Goal: Transaction & Acquisition: Register for event/course

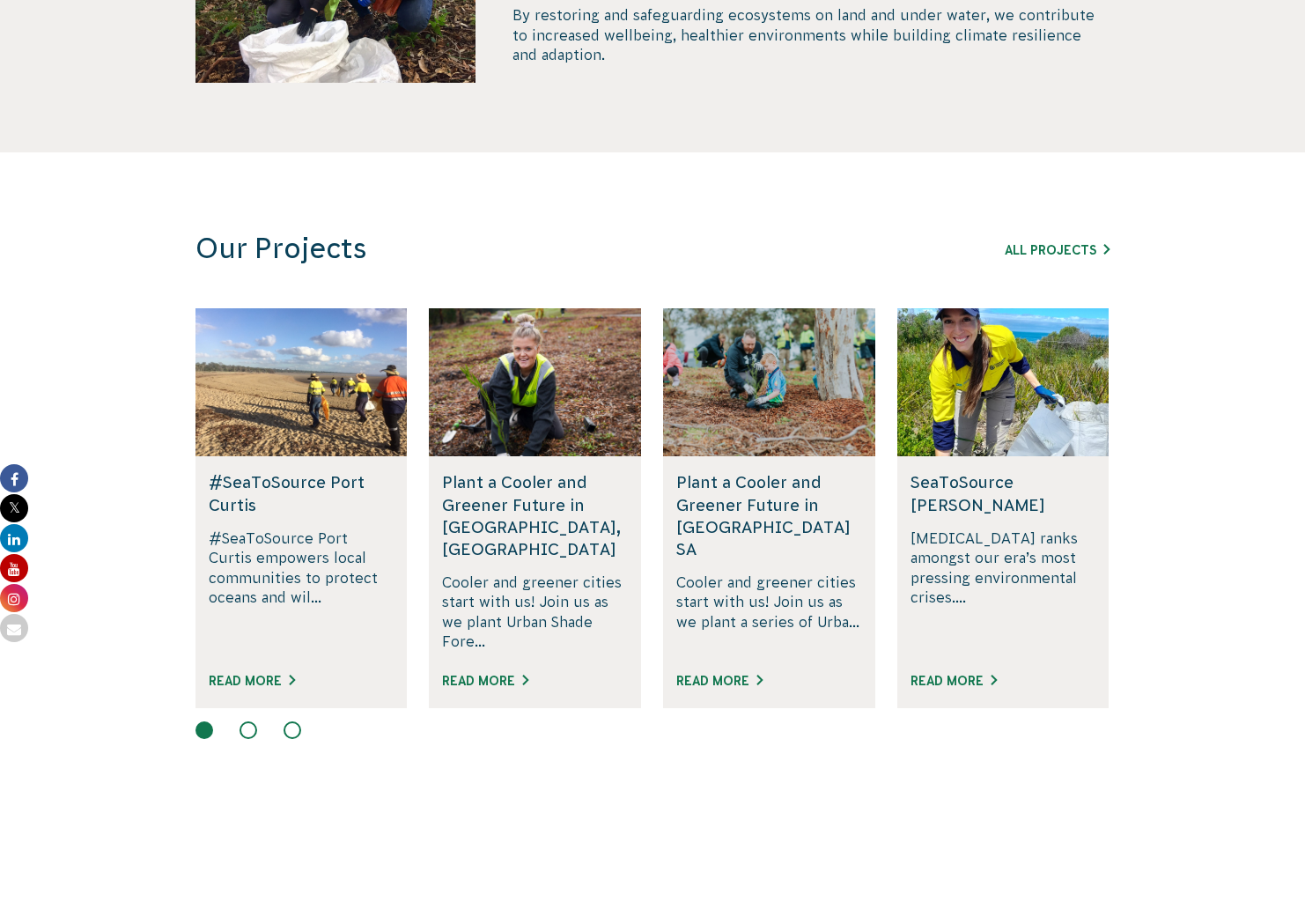
scroll to position [1006, 0]
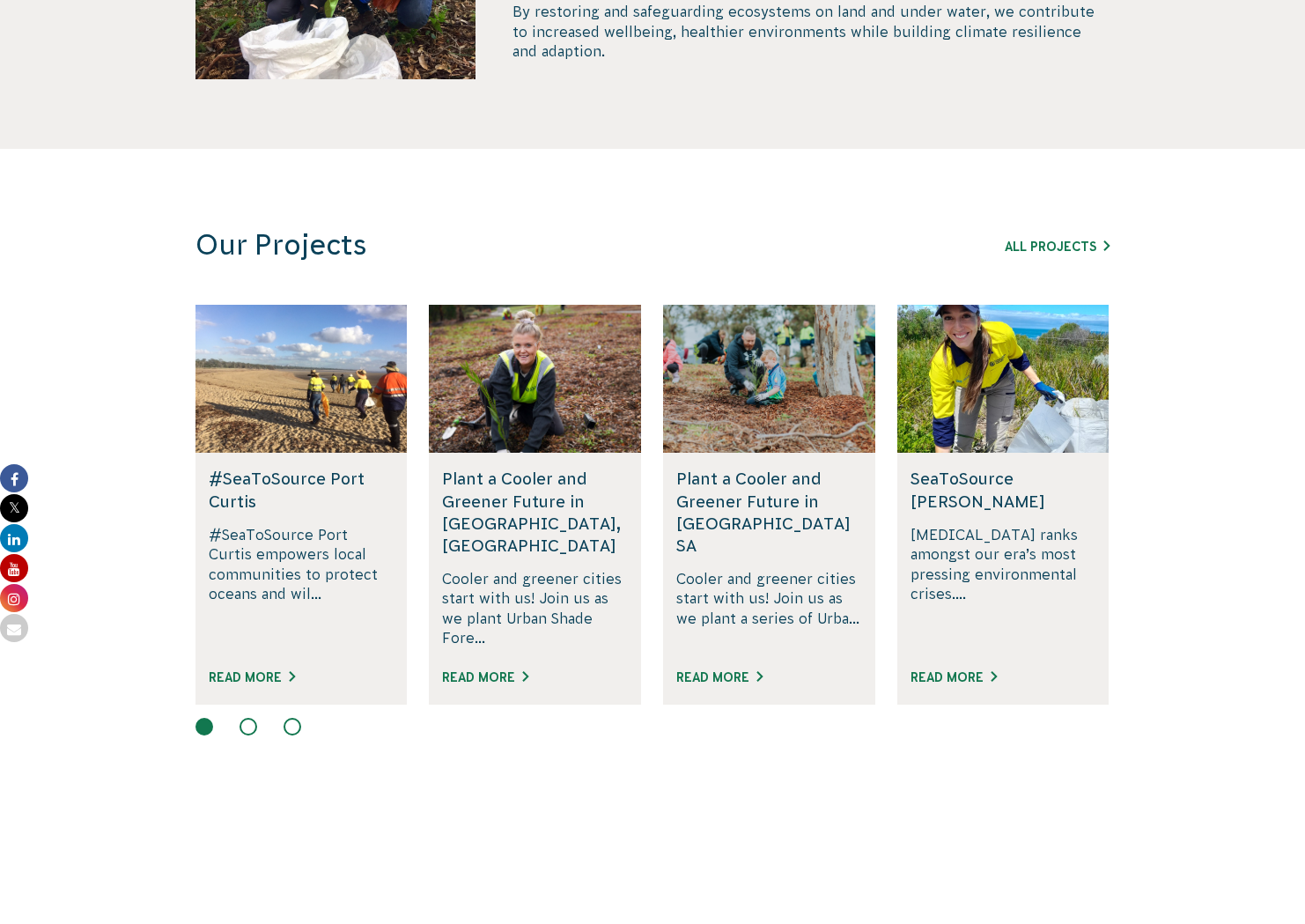
click at [244, 718] on button at bounding box center [248, 726] width 18 height 18
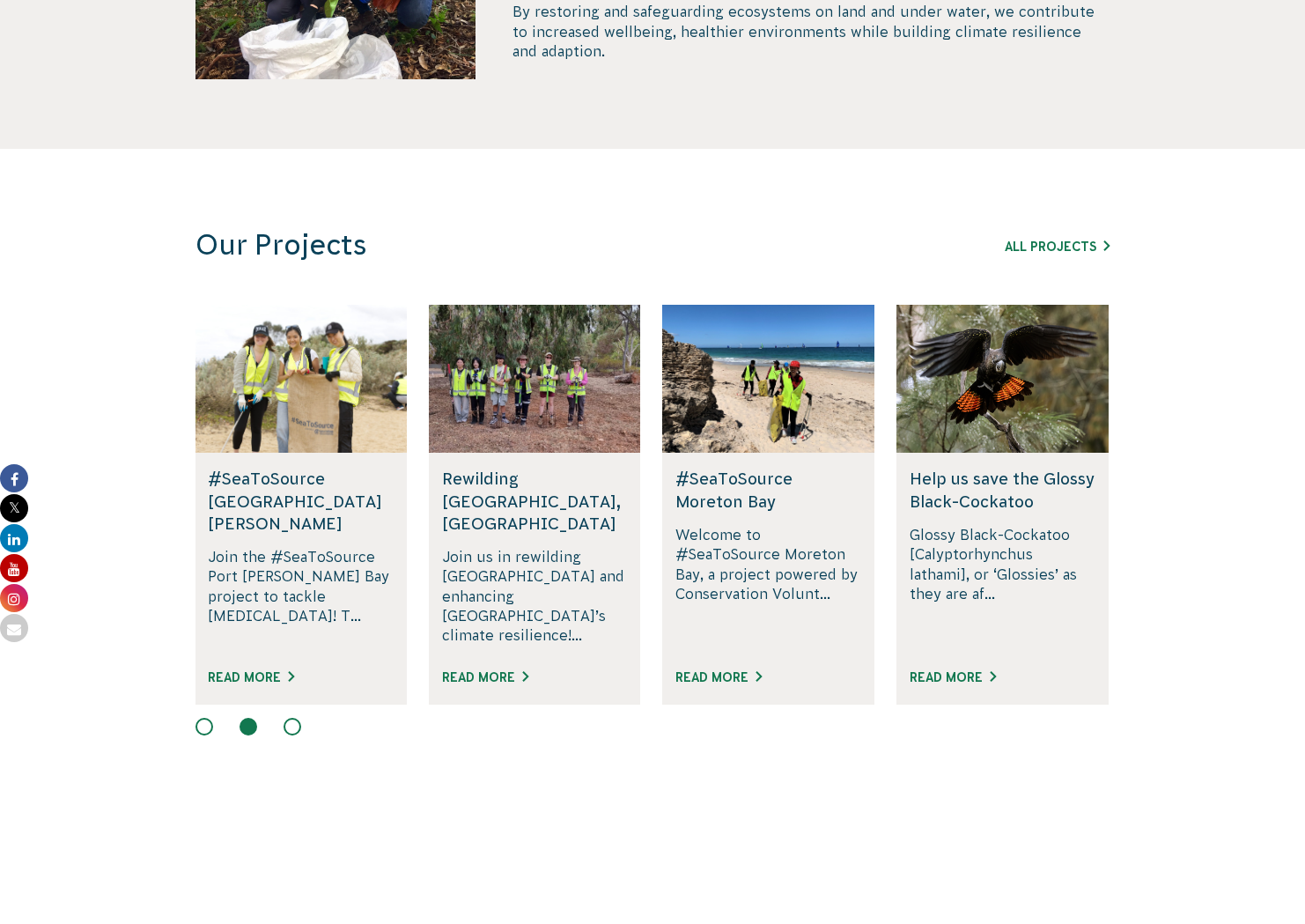
click at [299, 718] on button at bounding box center [292, 726] width 18 height 18
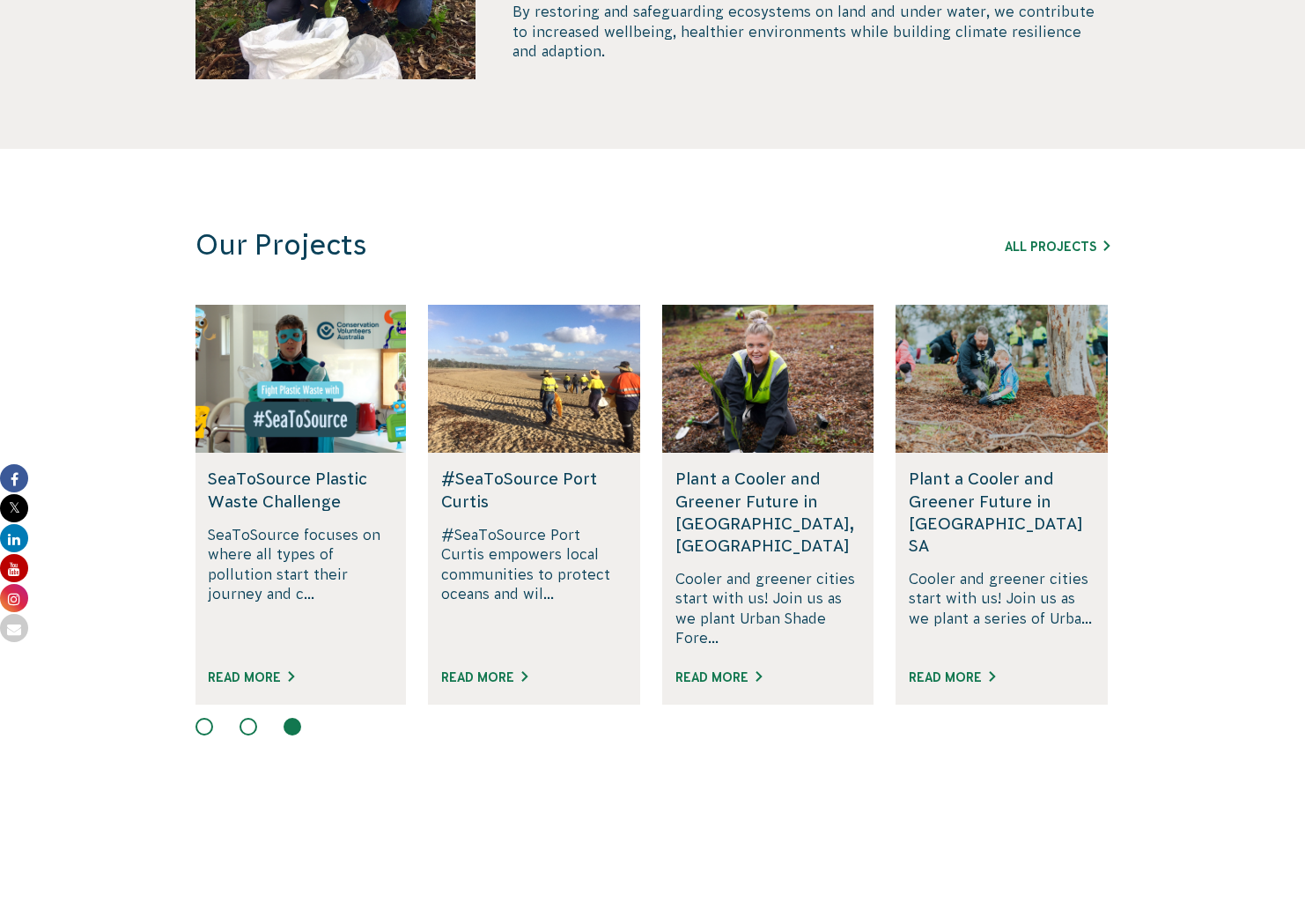
click at [198, 718] on button at bounding box center [204, 726] width 18 height 18
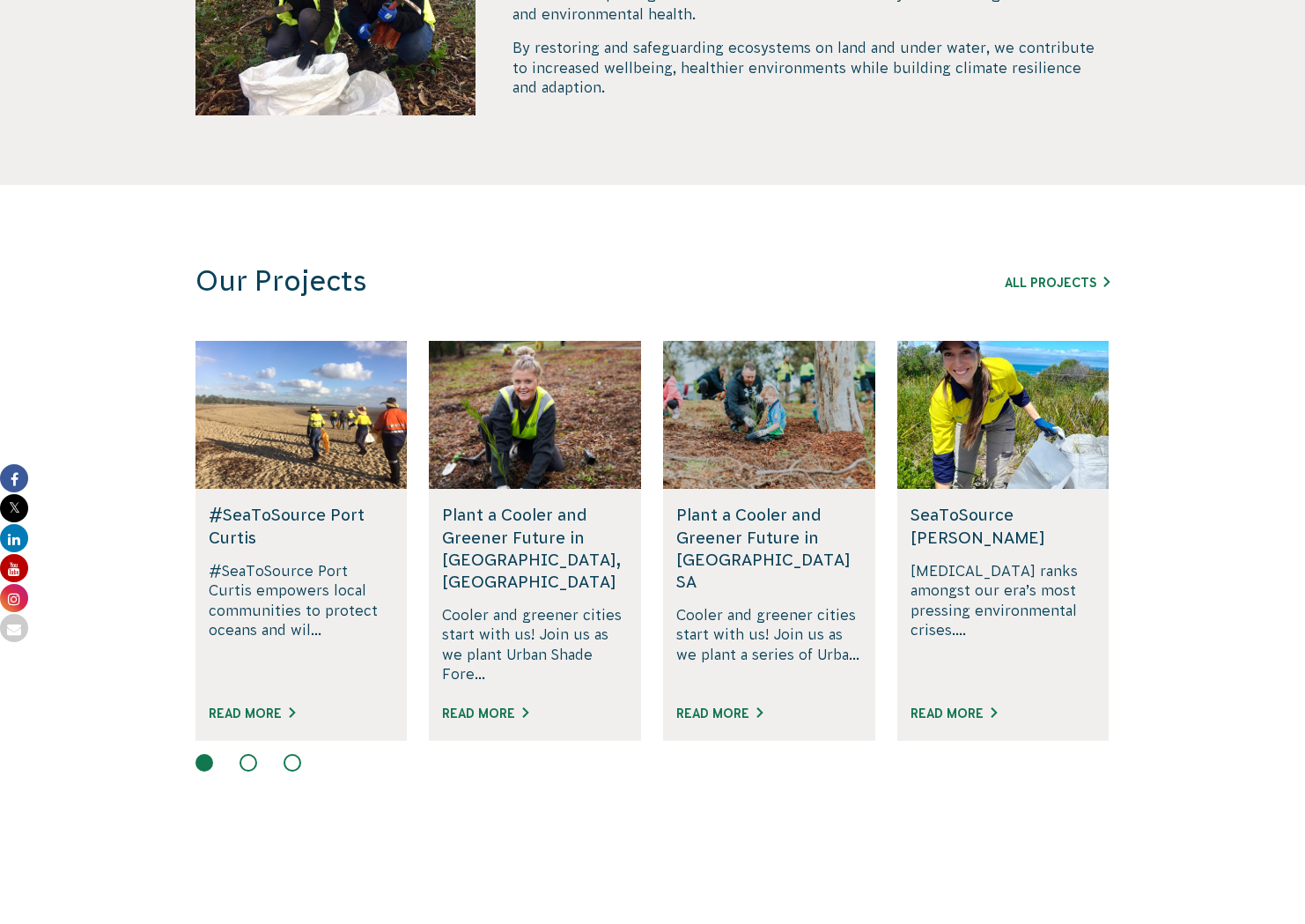
scroll to position [1160, 0]
drag, startPoint x: 247, startPoint y: 741, endPoint x: 257, endPoint y: 745, distance: 10.8
click at [247, 754] on button at bounding box center [248, 762] width 18 height 18
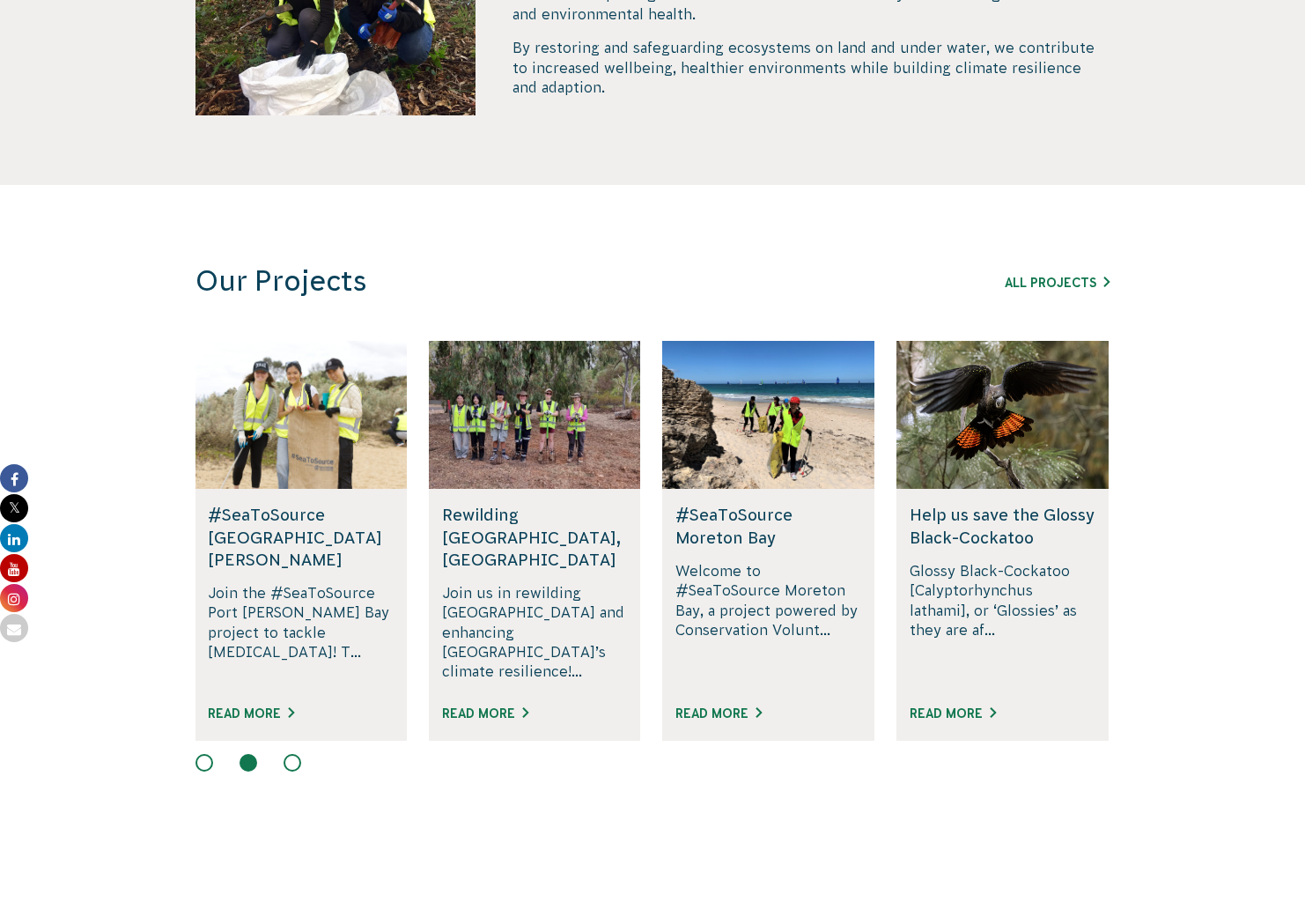
drag, startPoint x: 264, startPoint y: 529, endPoint x: 280, endPoint y: 487, distance: 44.9
click at [264, 529] on h5 "#SeaToSource Port Phillip Bay" at bounding box center [300, 537] width 186 height 67
click at [281, 444] on div at bounding box center [300, 415] width 212 height 148
drag, startPoint x: 305, startPoint y: 591, endPoint x: 314, endPoint y: 586, distance: 10.3
click at [305, 591] on p "Join the #SeaToSource Port Phillip Bay project to tackle plastic pollution! T..." at bounding box center [300, 633] width 186 height 101
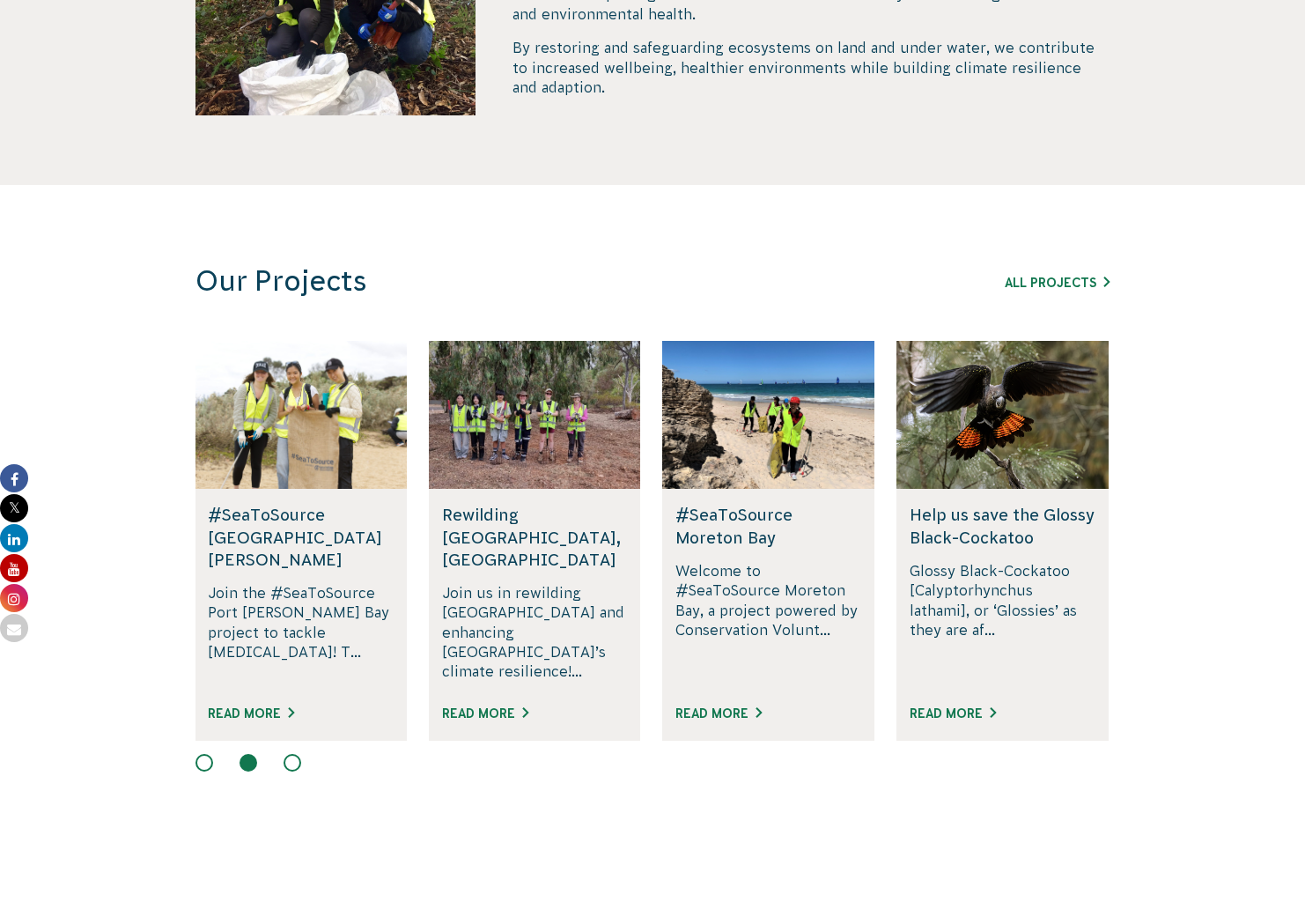
click at [316, 583] on p "Join the #SeaToSource Port Phillip Bay project to tackle plastic pollution! T..." at bounding box center [300, 633] width 186 height 101
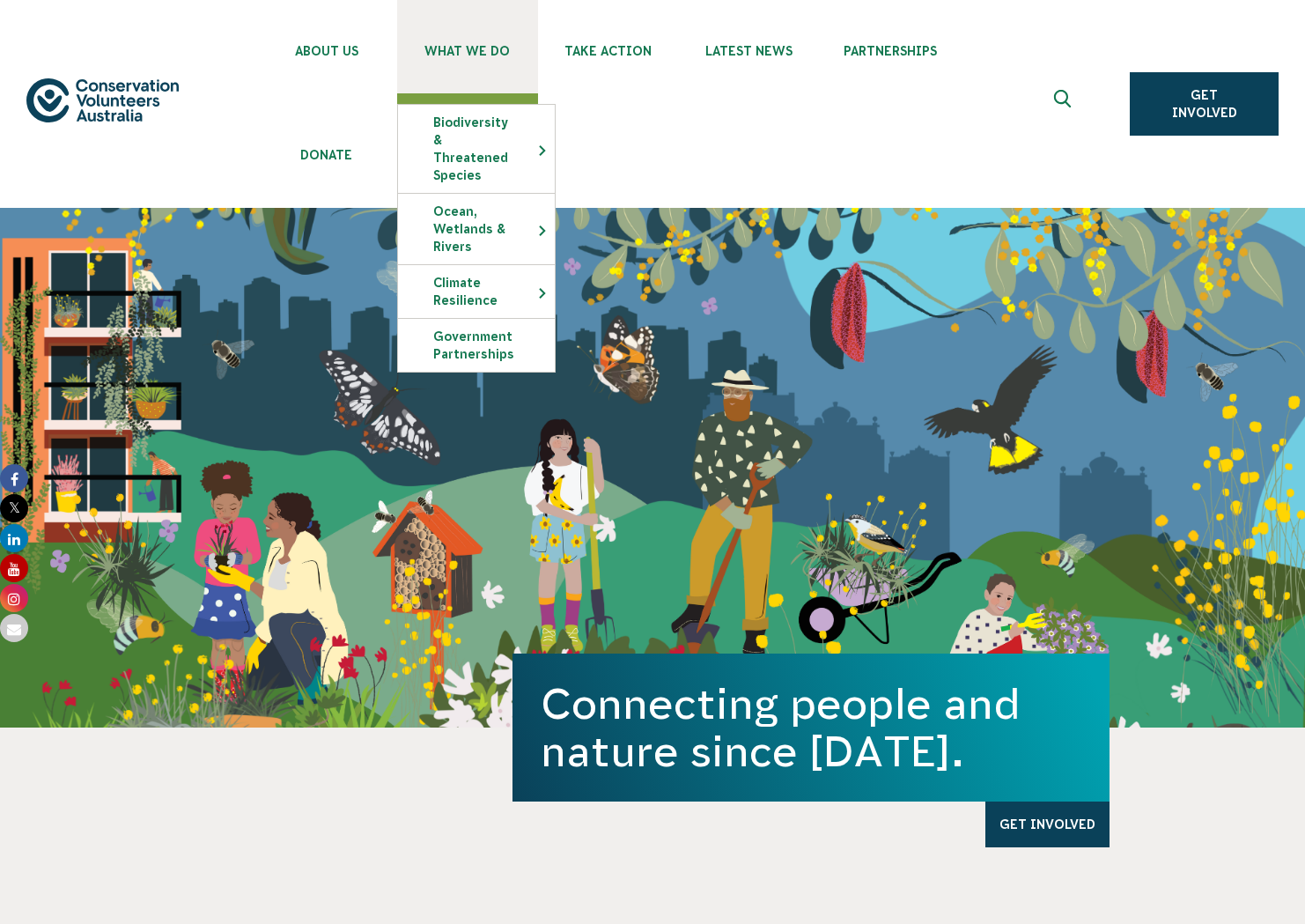
scroll to position [0, 0]
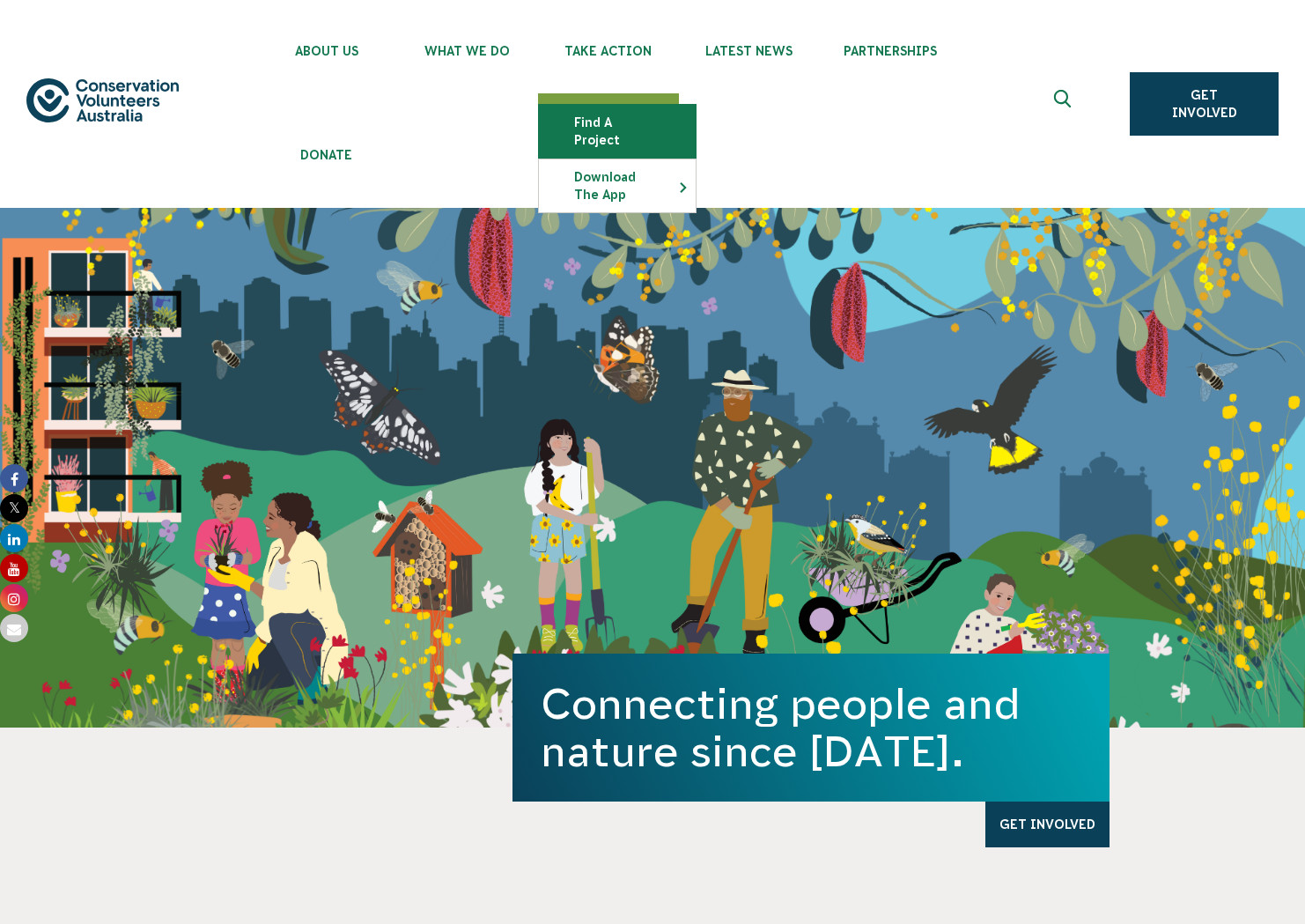
click at [611, 114] on link "Find a project" at bounding box center [617, 131] width 157 height 53
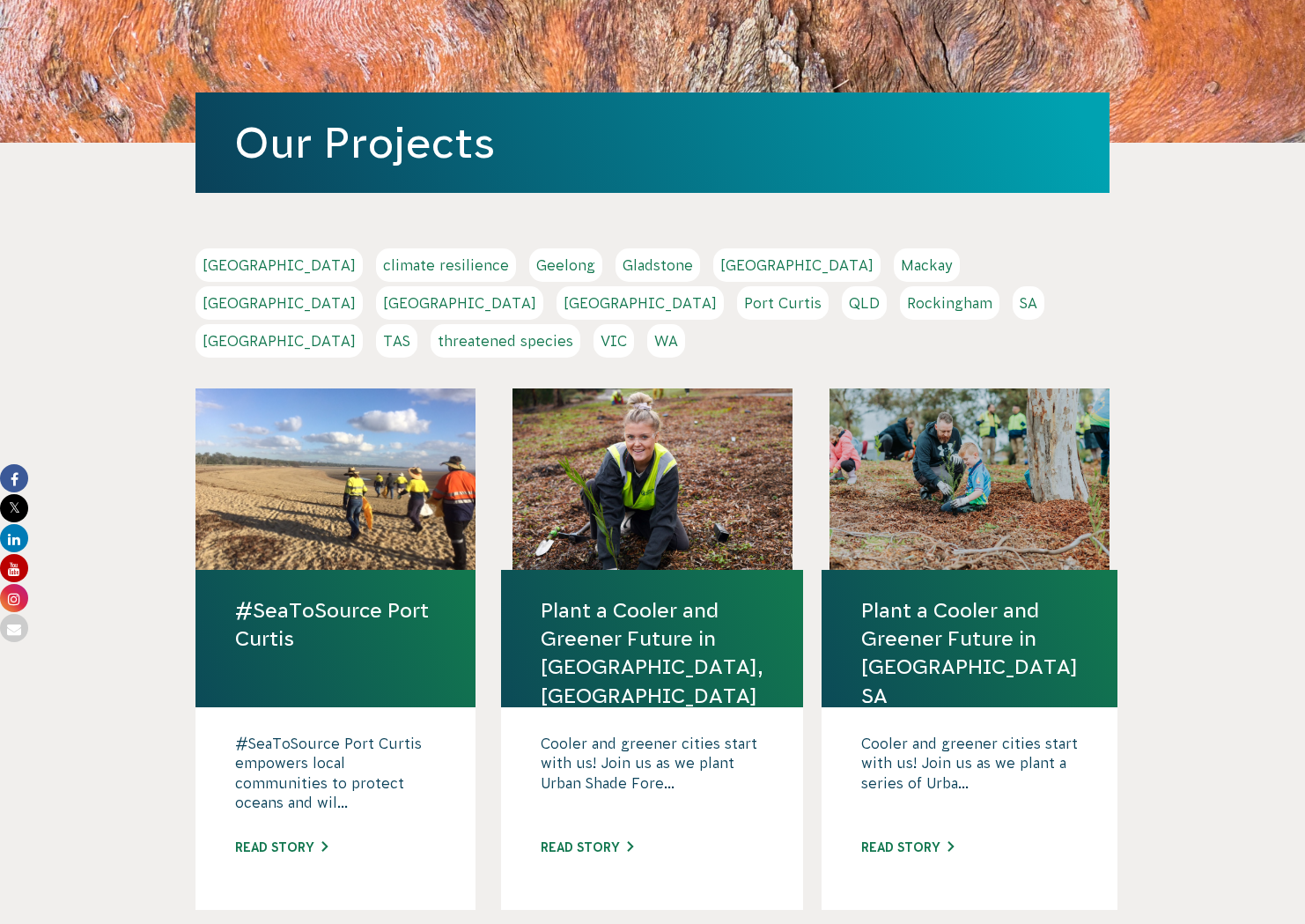
scroll to position [330, 0]
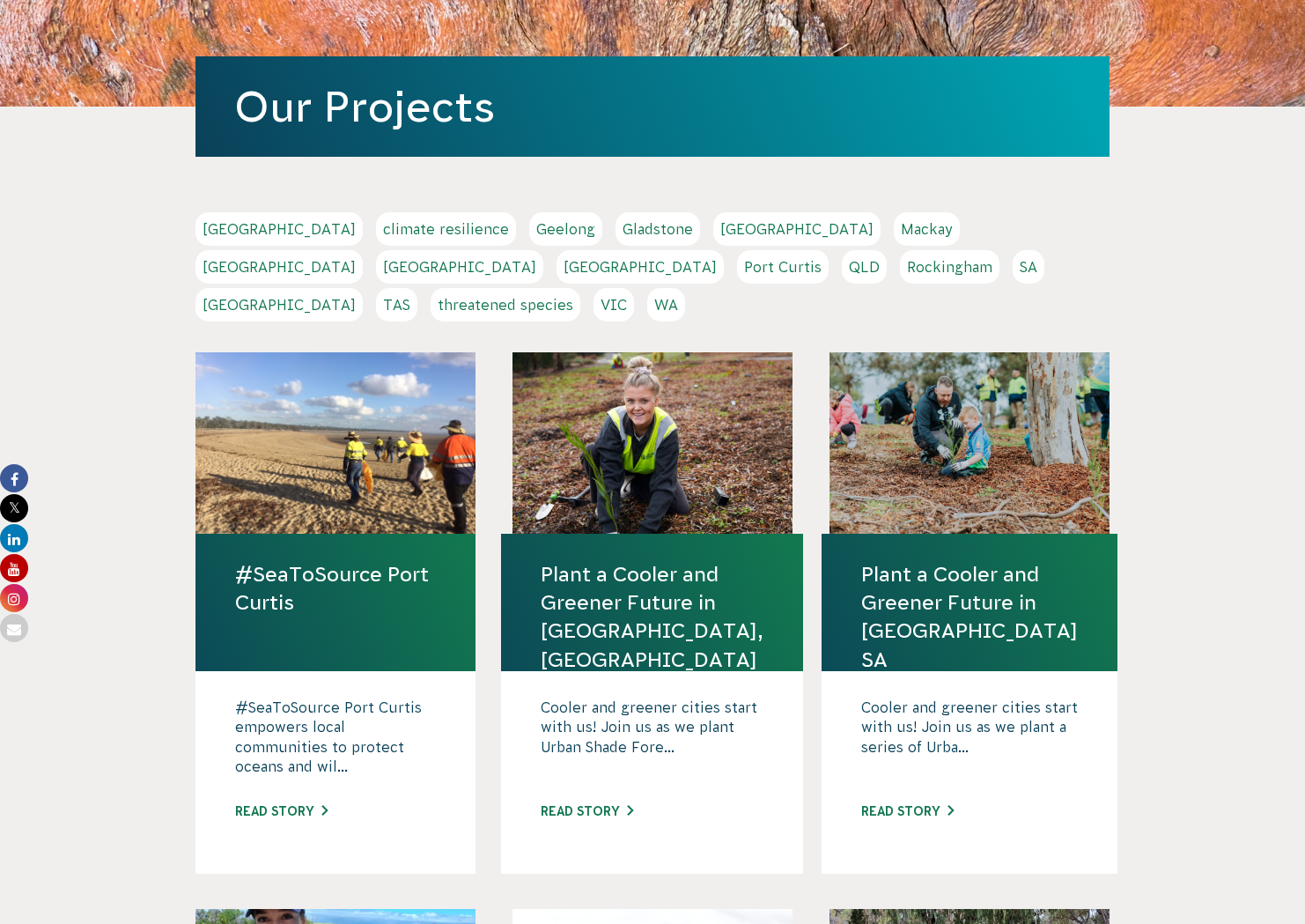
click at [634, 288] on link "VIC" at bounding box center [613, 305] width 40 height 34
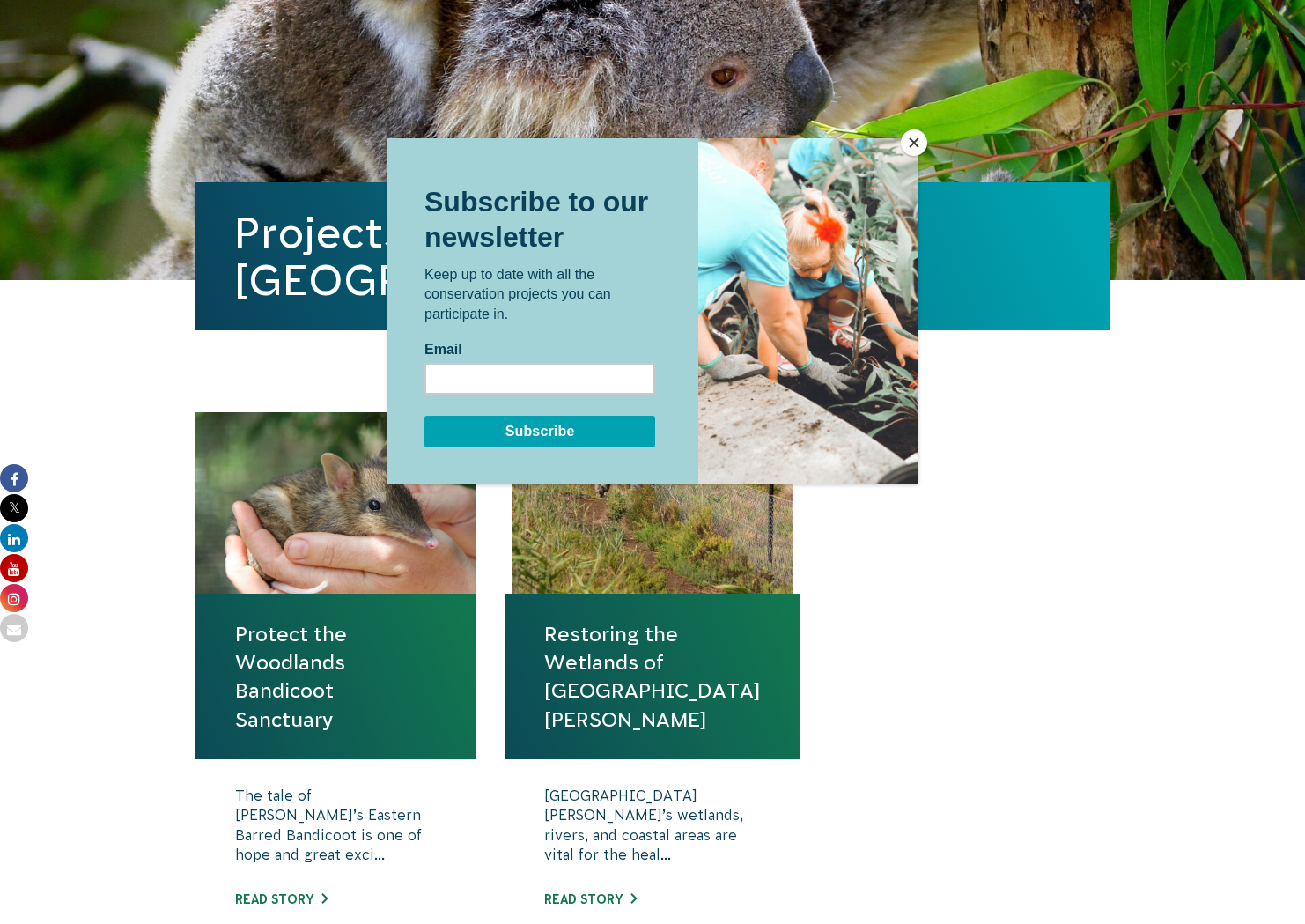
scroll to position [522, 0]
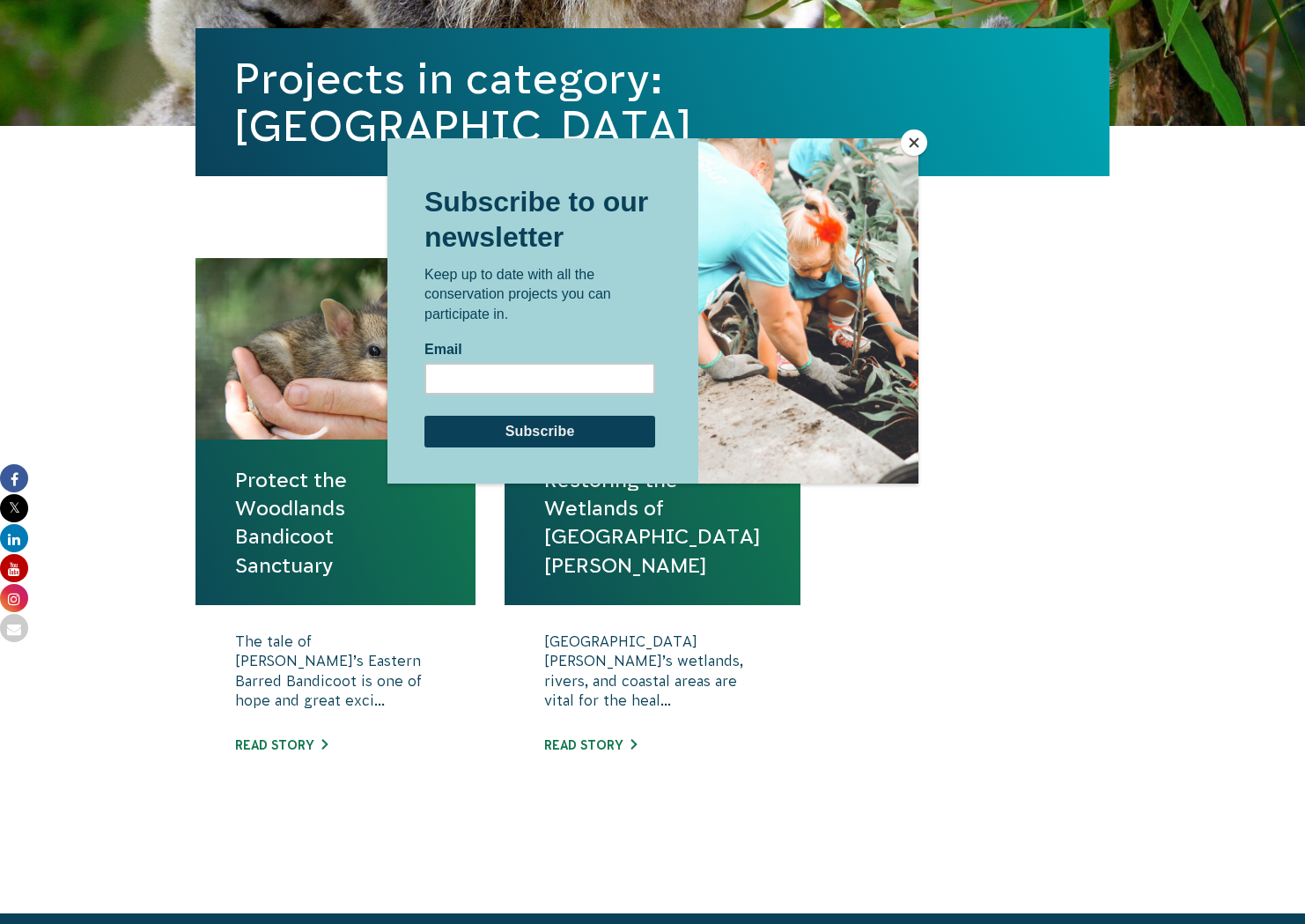
drag, startPoint x: 906, startPoint y: 144, endPoint x: 906, endPoint y: 157, distance: 13.0
click at [907, 144] on button "Close" at bounding box center [914, 143] width 26 height 26
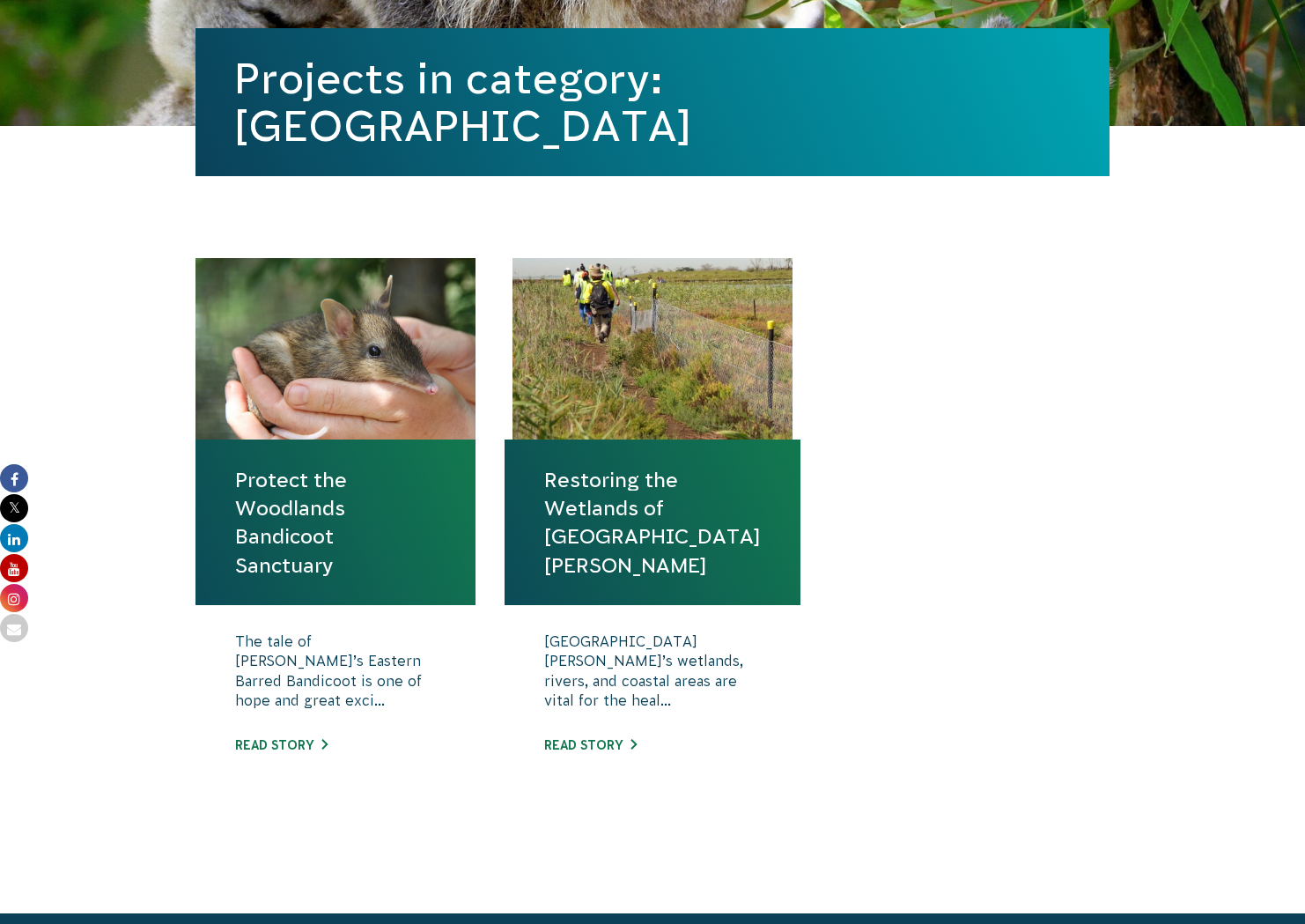
click at [381, 522] on link "Protect the Woodlands Bandicoot Sanctuary" at bounding box center [335, 523] width 201 height 114
click at [312, 753] on div "The tale of Victoria’s Eastern Barred Bandicoot is one of hope and great exci..…" at bounding box center [335, 706] width 280 height 203
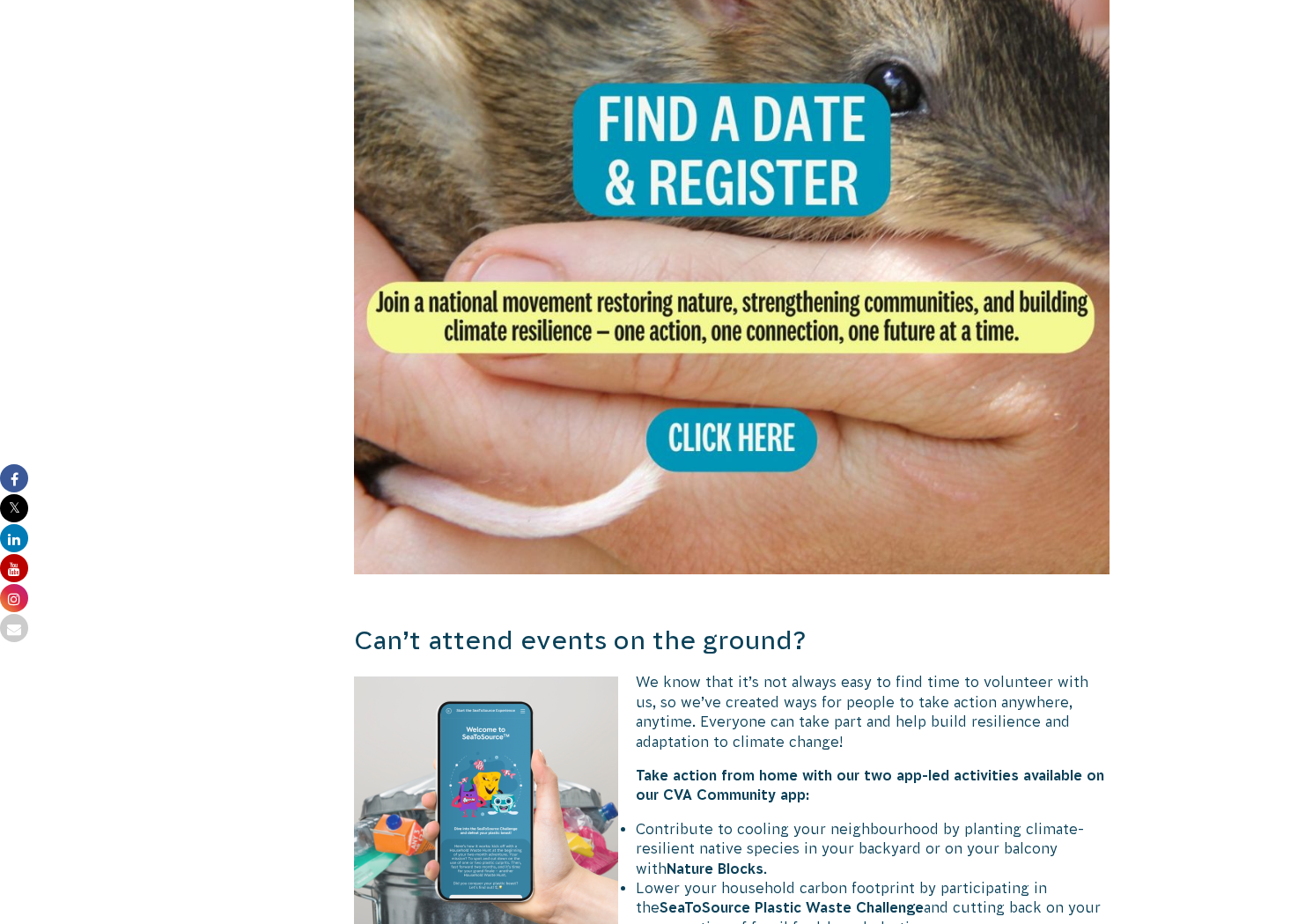
scroll to position [3715, 0]
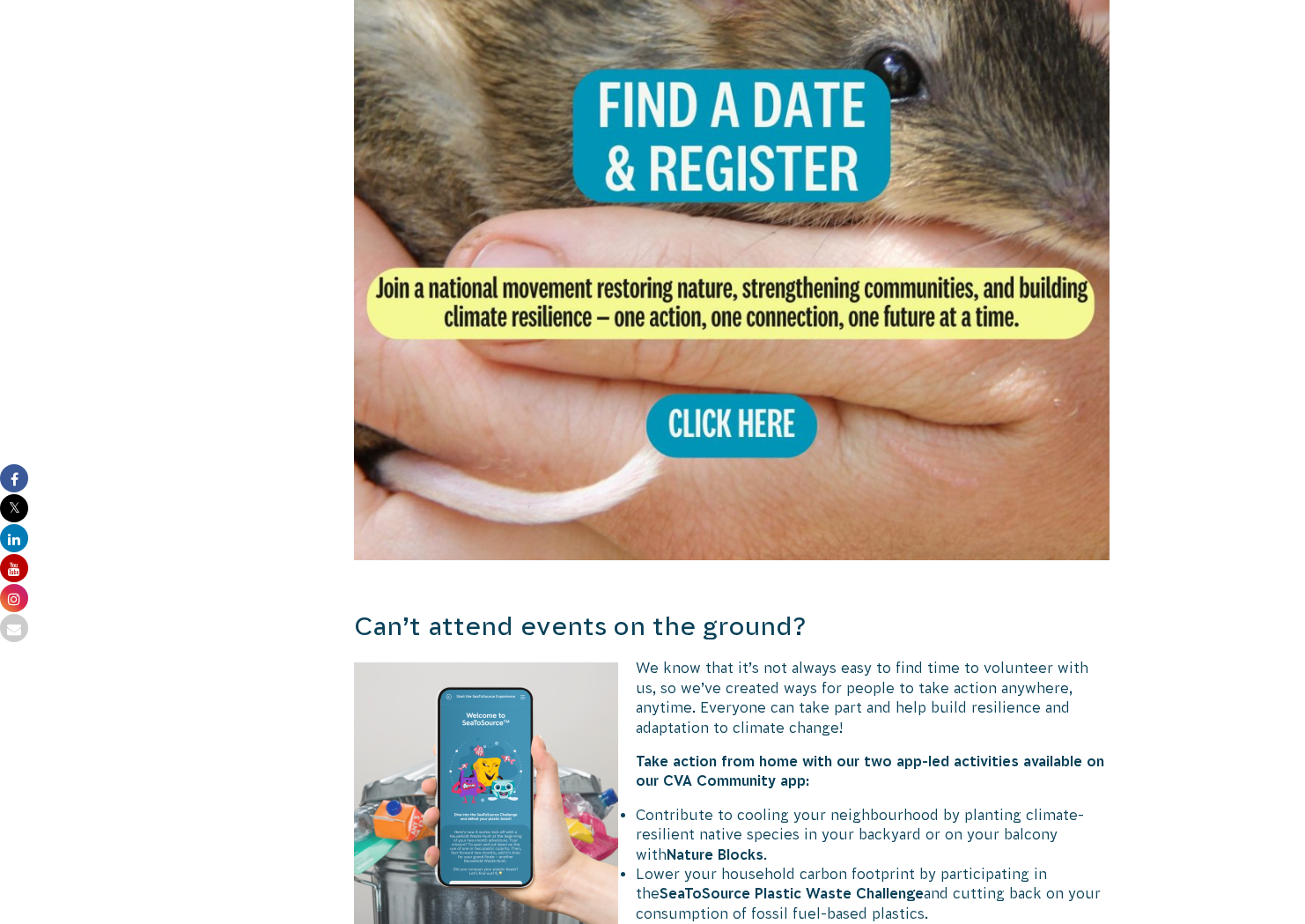
click at [771, 371] on img at bounding box center [731, 182] width 756 height 756
